Goal: Task Accomplishment & Management: Manage account settings

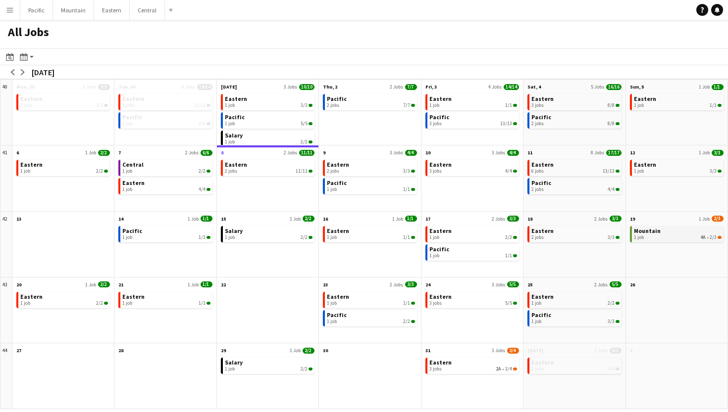
click at [664, 242] on app-month-view-brief-board "Mountain 1 job 4A • 2/3" at bounding box center [677, 234] width 94 height 16
click at [671, 233] on link "Mountain 1 job 4A • 2/3" at bounding box center [677, 233] width 88 height 14
click at [6, 12] on app-icon "Menu" at bounding box center [10, 10] width 8 height 8
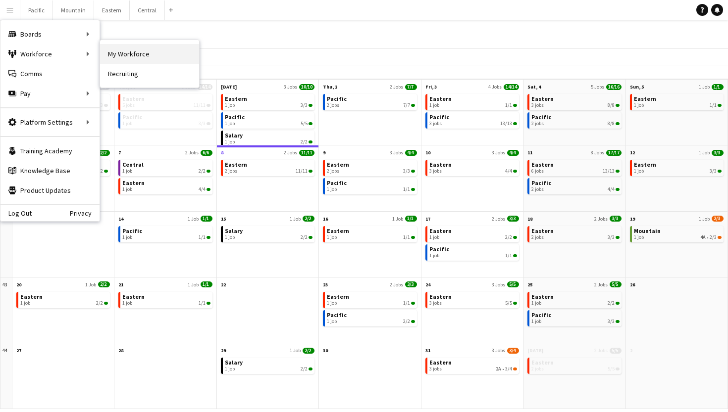
click at [162, 59] on link "My Workforce" at bounding box center [149, 54] width 99 height 20
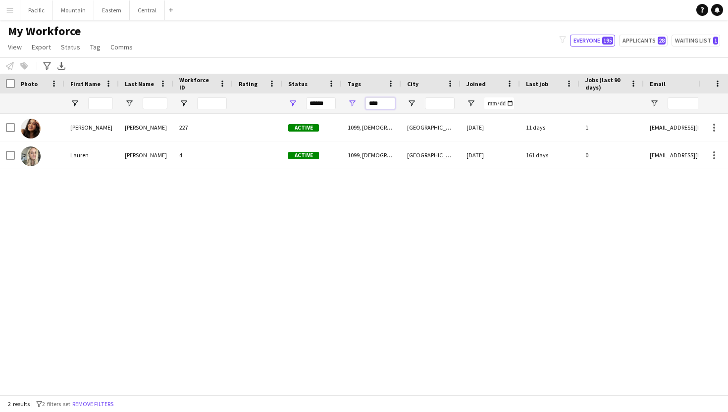
click at [380, 104] on input "****" at bounding box center [380, 103] width 30 height 12
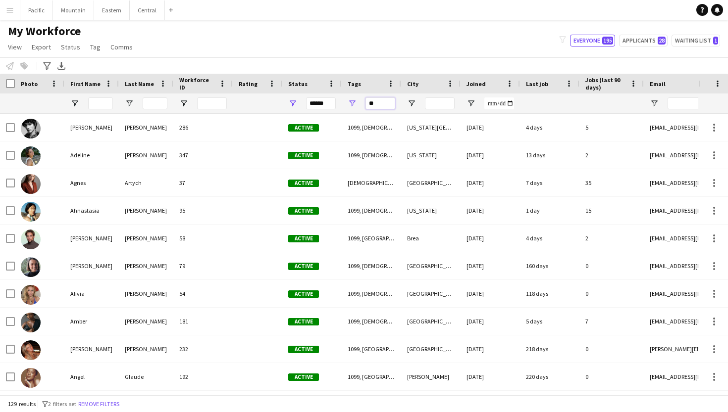
type input "*"
click at [101, 98] on input "First Name Filter Input" at bounding box center [100, 103] width 25 height 12
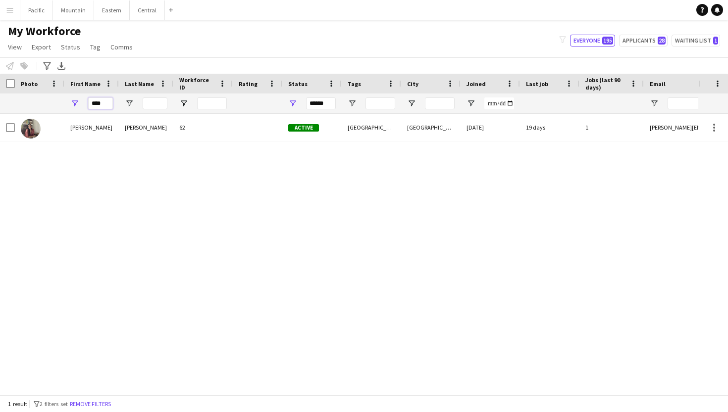
type input "****"
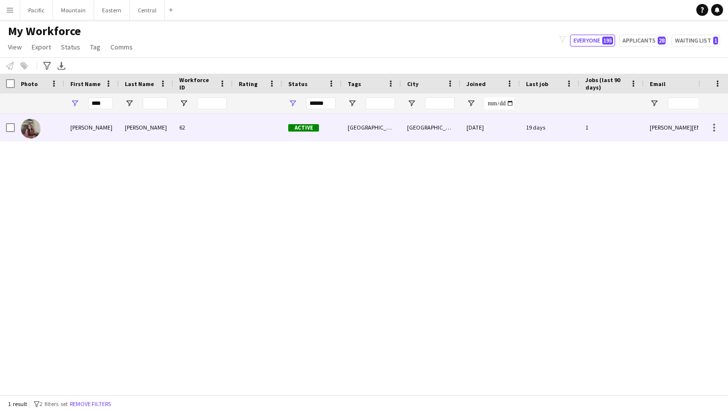
click at [291, 126] on span "Active" at bounding box center [303, 127] width 31 height 7
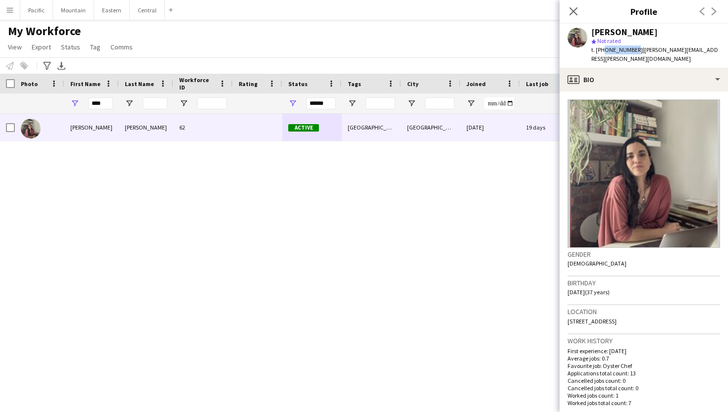
drag, startPoint x: 601, startPoint y: 50, endPoint x: 630, endPoint y: 51, distance: 28.7
click at [630, 51] on span "t. +19788107580" at bounding box center [616, 49] width 51 height 7
copy span "9788107580"
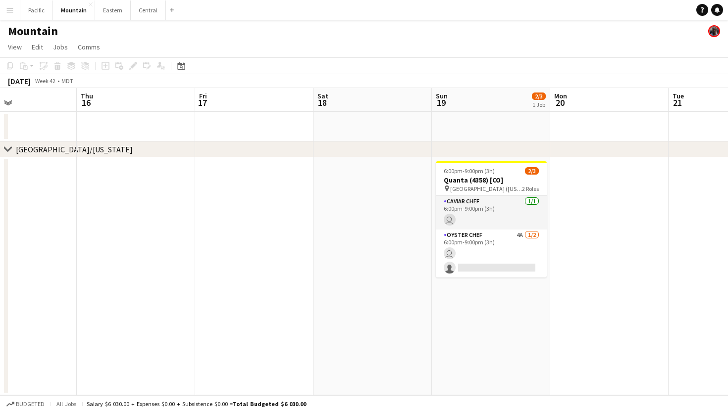
scroll to position [0, 287]
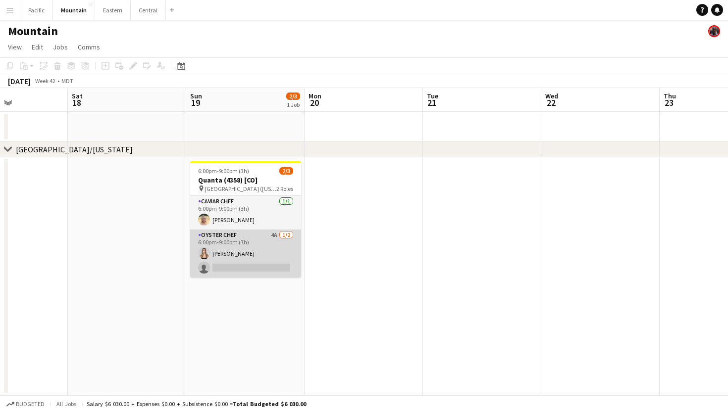
click at [243, 269] on app-card-role "Oyster Chef 4A 1/2 6:00pm-9:00pm (3h) Diana Barbosa Da Silva single-neutral-act…" at bounding box center [245, 254] width 111 height 48
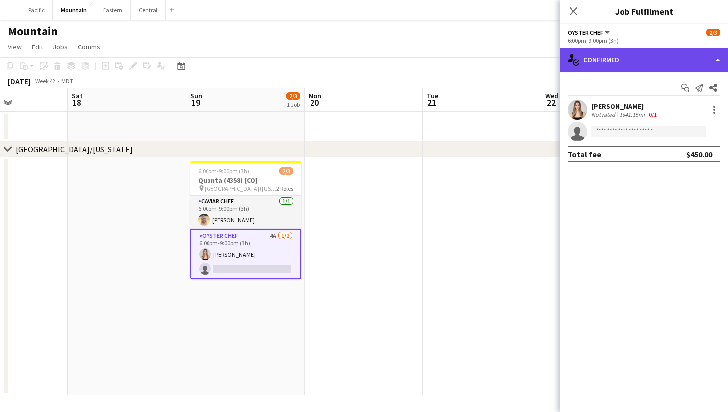
click at [639, 62] on div "single-neutral-actions-check-2 Confirmed" at bounding box center [643, 60] width 168 height 24
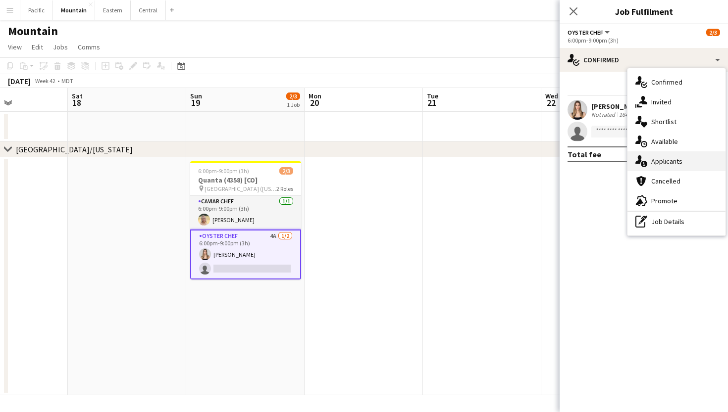
click at [681, 165] on span "Applicants" at bounding box center [666, 161] width 31 height 9
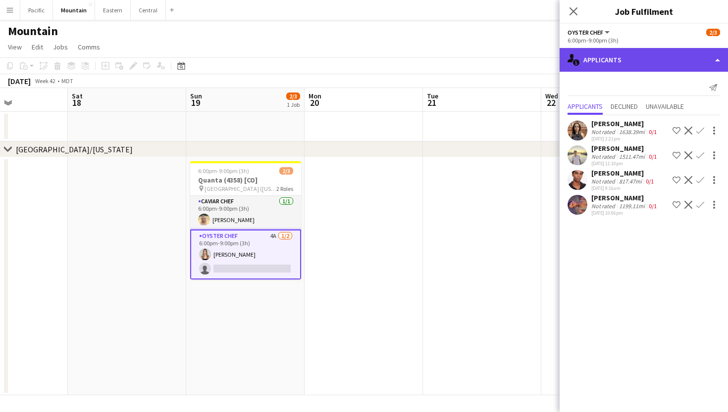
click at [629, 62] on div "single-neutral-actions-information Applicants" at bounding box center [643, 60] width 168 height 24
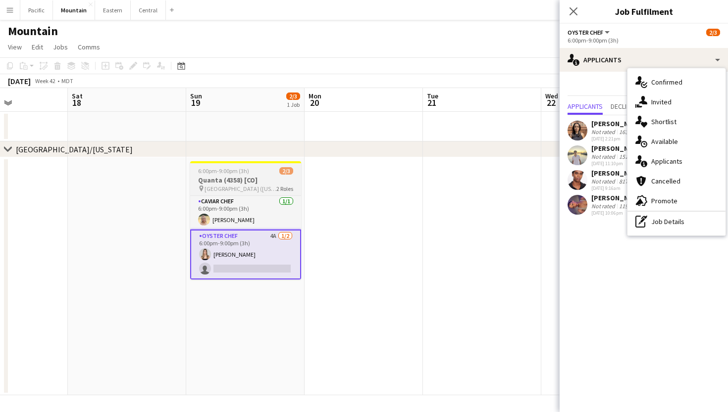
click at [286, 186] on span "2 Roles" at bounding box center [284, 188] width 17 height 7
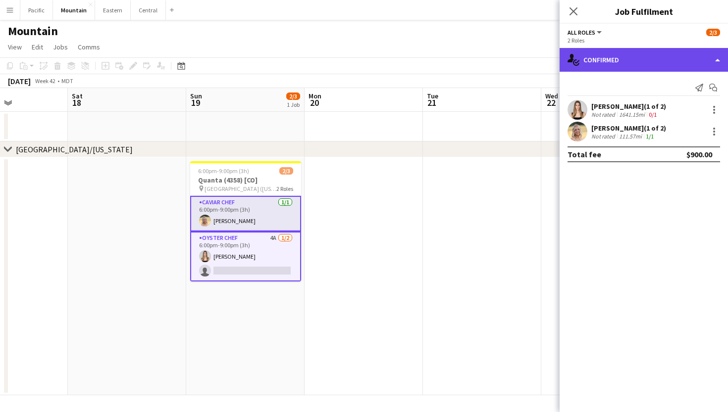
click at [657, 68] on div "single-neutral-actions-check-2 Confirmed" at bounding box center [643, 60] width 168 height 24
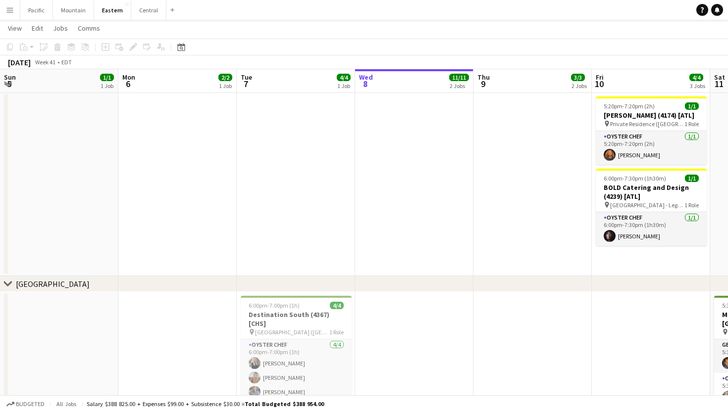
scroll to position [0, 237]
